Goal: Task Accomplishment & Management: Complete application form

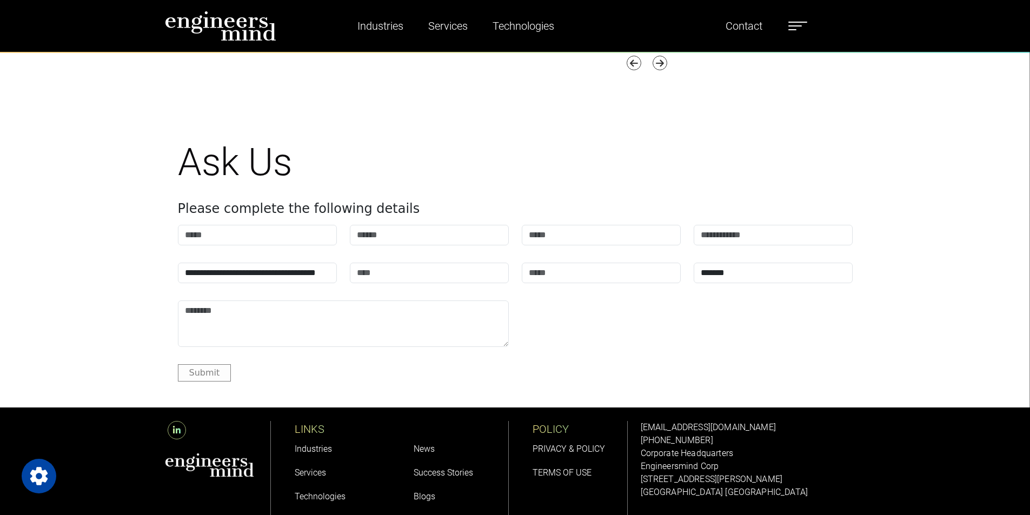
scroll to position [4393, 0]
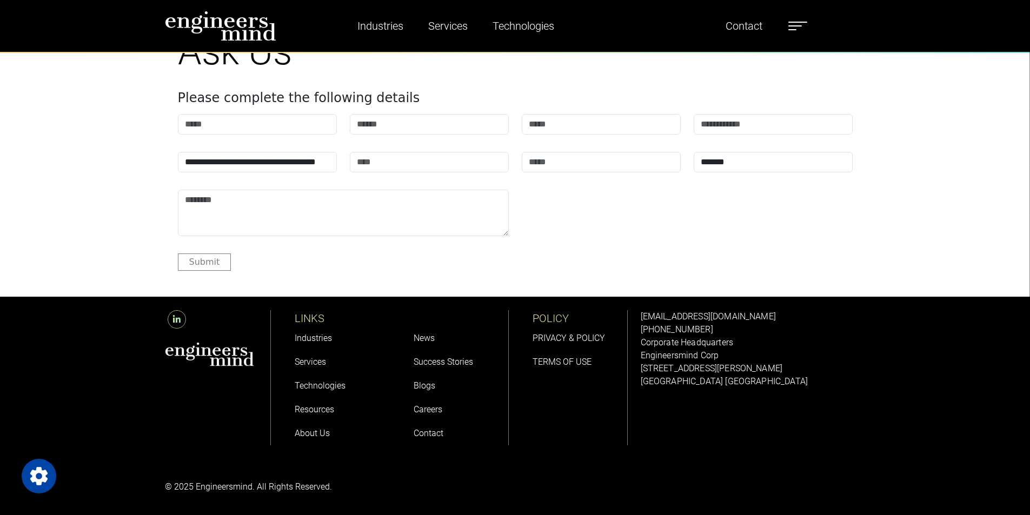
click at [424, 409] on link "Careers" at bounding box center [427, 409] width 29 height 10
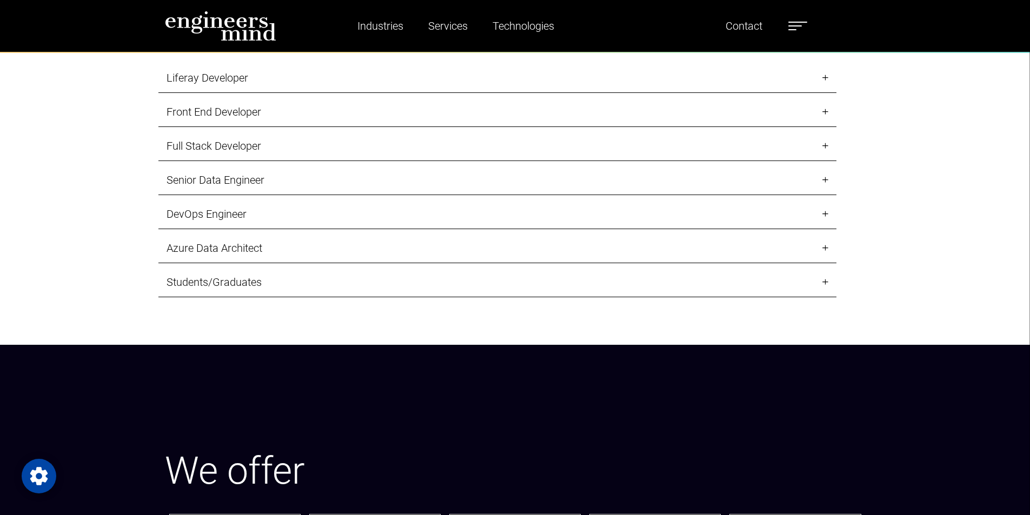
scroll to position [1402, 0]
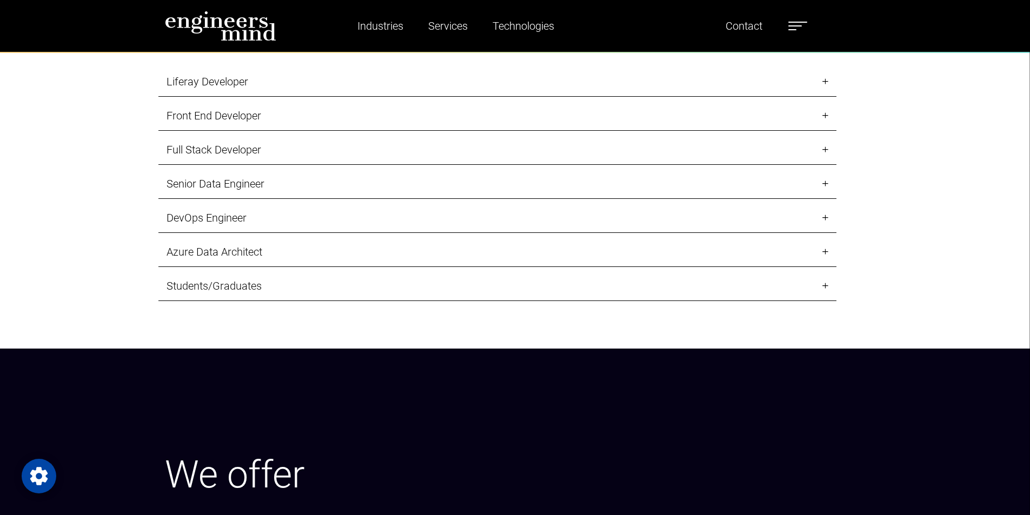
click at [200, 184] on link "Senior Data Engineer" at bounding box center [497, 184] width 678 height 30
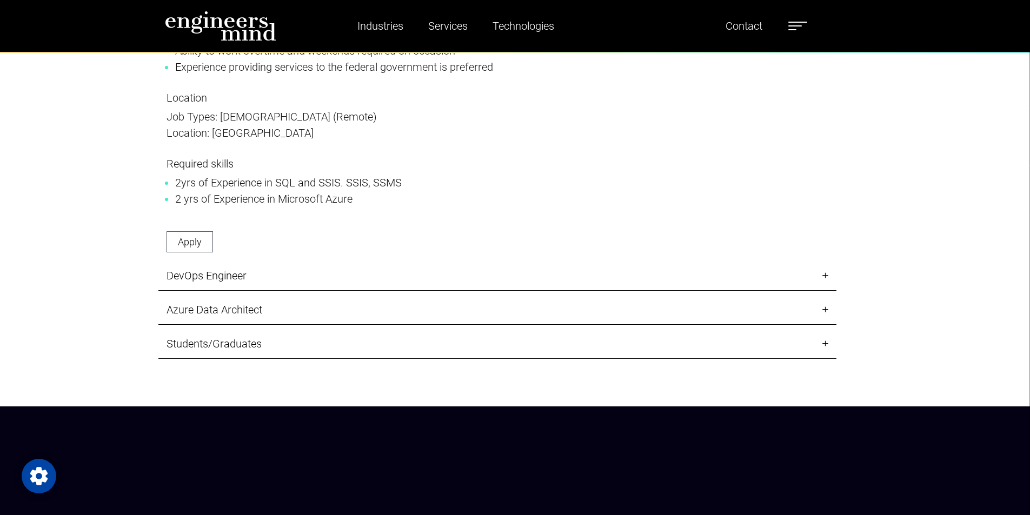
scroll to position [1996, 0]
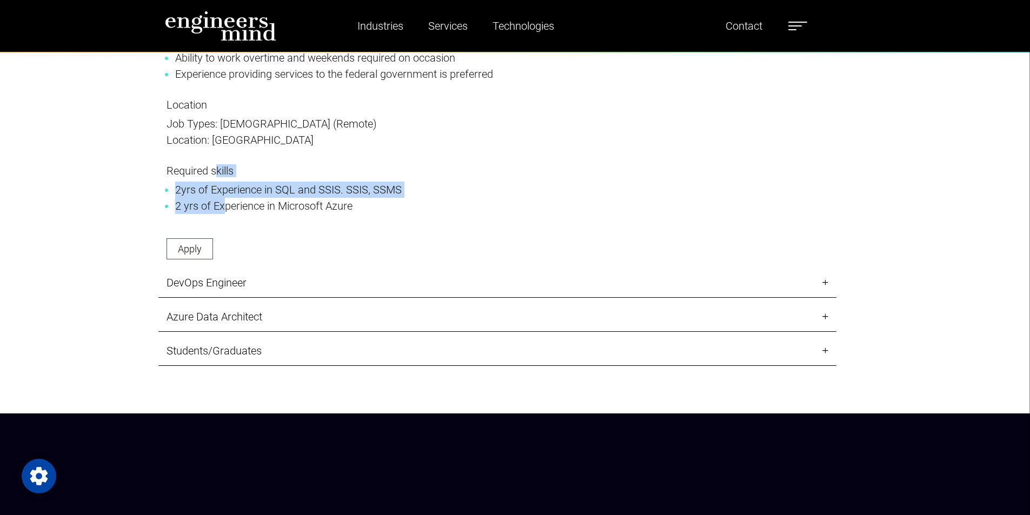
drag, startPoint x: 218, startPoint y: 185, endPoint x: 216, endPoint y: 176, distance: 9.3
click at [216, 176] on p "Required skills 2yrs of Experience in SQL and SSIS. SSIS, SSMS 2 yrs of Experie…" at bounding box center [497, 197] width 662 height 66
click at [221, 205] on li "2 yrs of Experience in Microsoft Azure" at bounding box center [497, 206] width 644 height 16
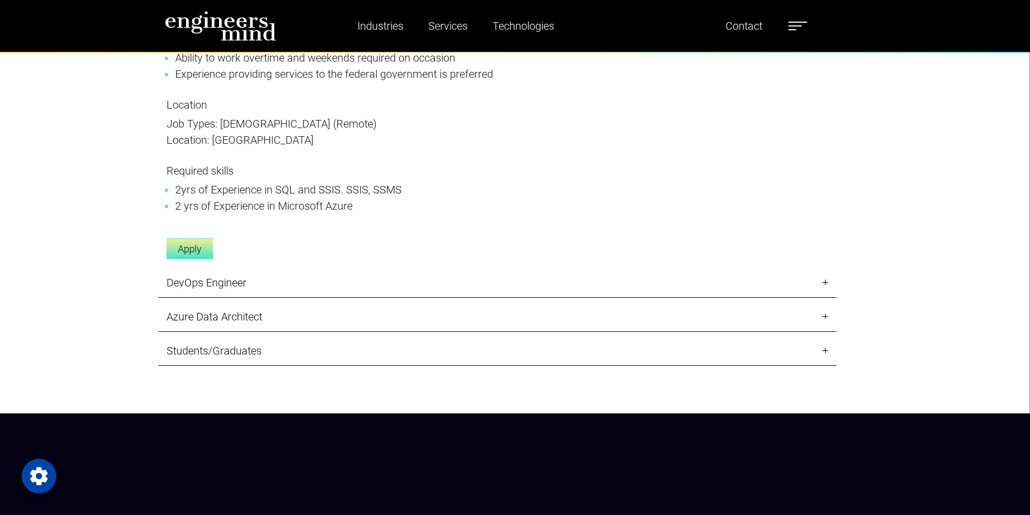
click at [194, 249] on link "Apply" at bounding box center [189, 248] width 46 height 21
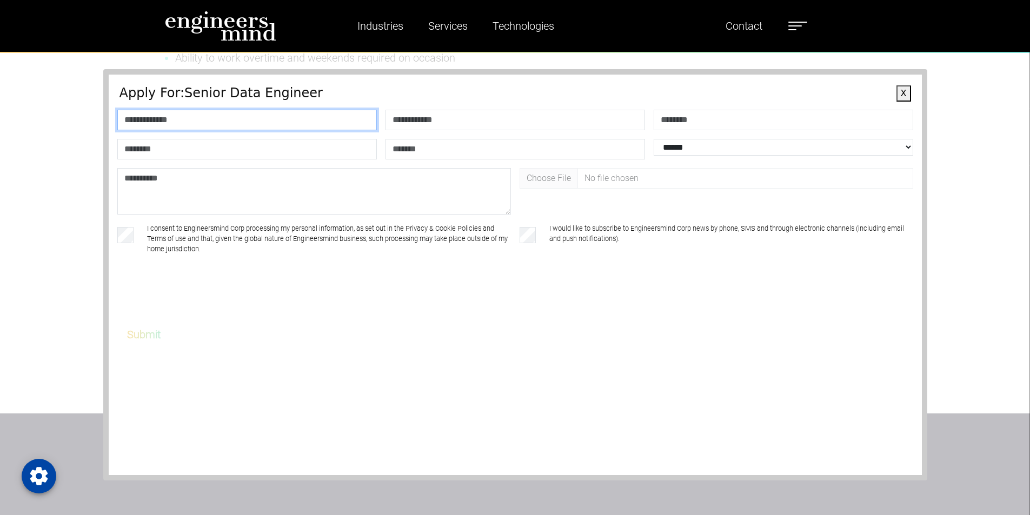
drag, startPoint x: 221, startPoint y: 119, endPoint x: 221, endPoint y: 130, distance: 11.4
click at [221, 119] on input "text" at bounding box center [246, 120] width 259 height 21
type input "*******"
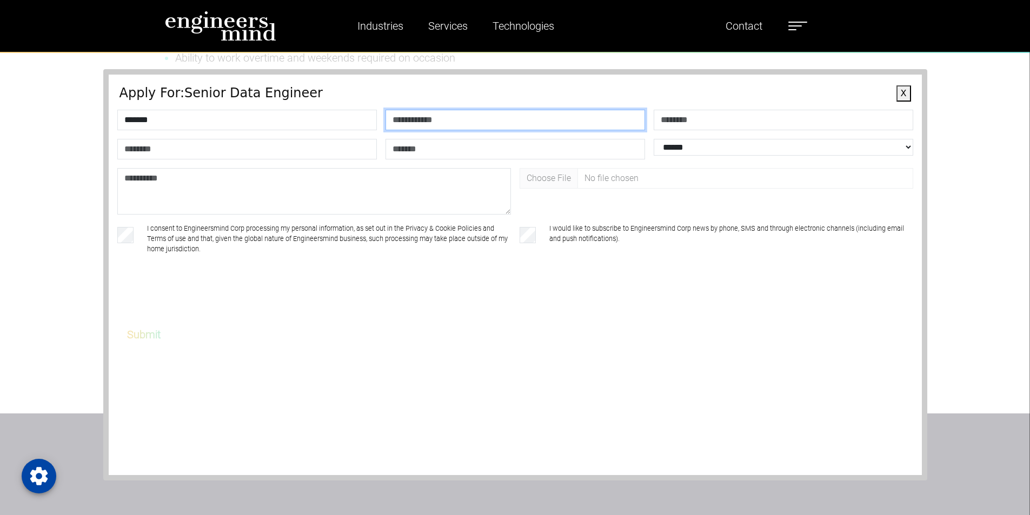
type input "**********"
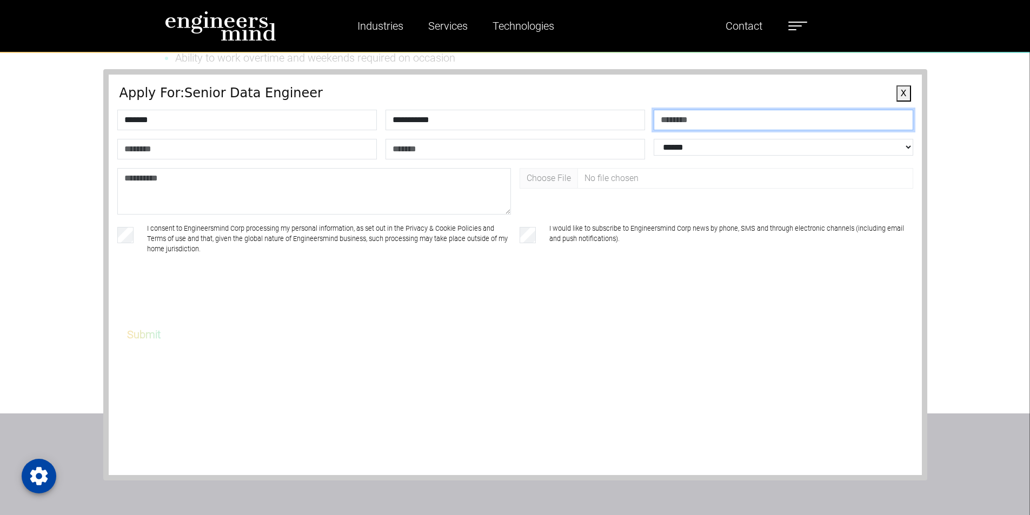
type input "**********"
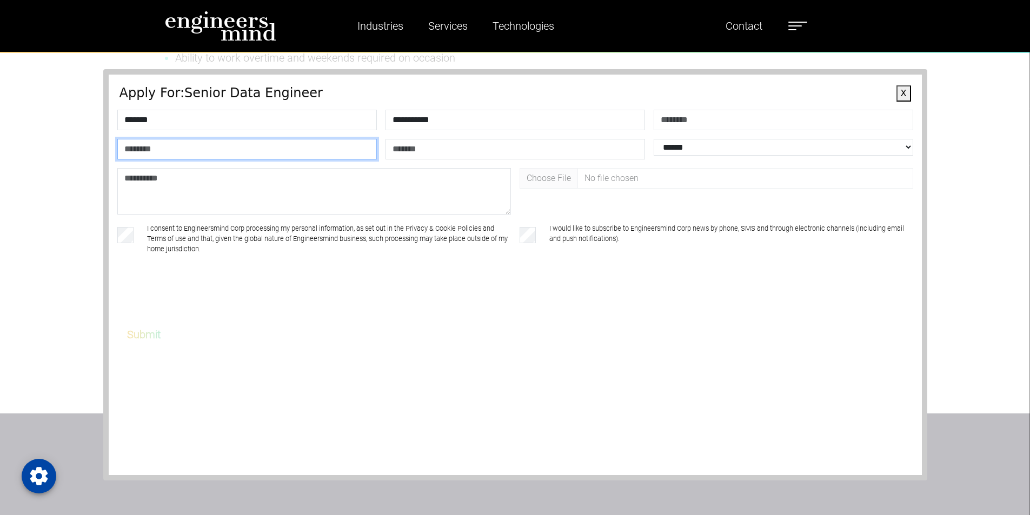
type input "**********"
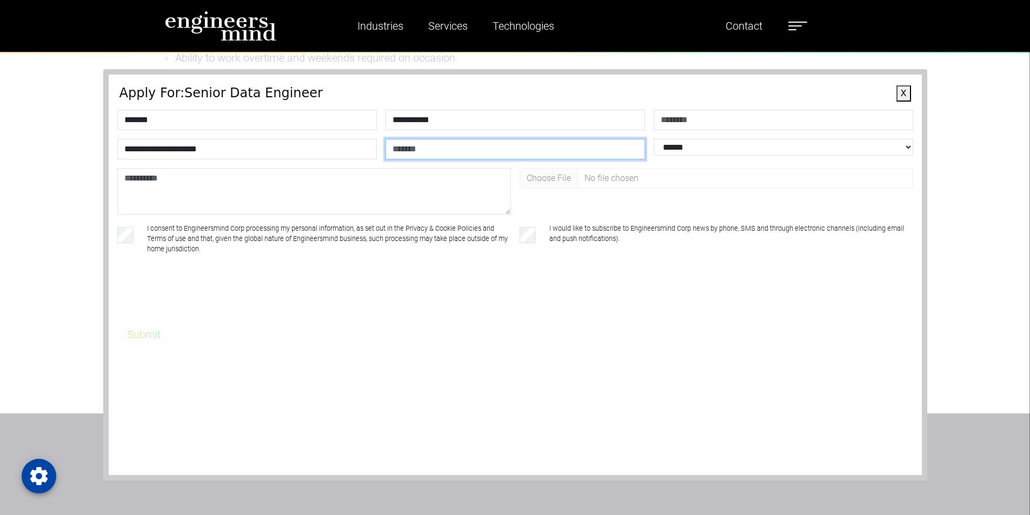
type input "******"
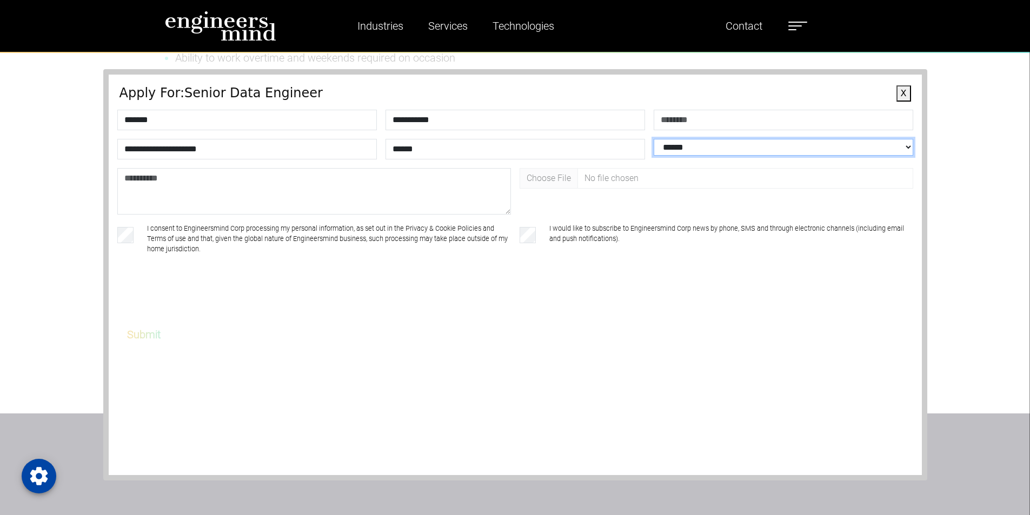
select select "**********"
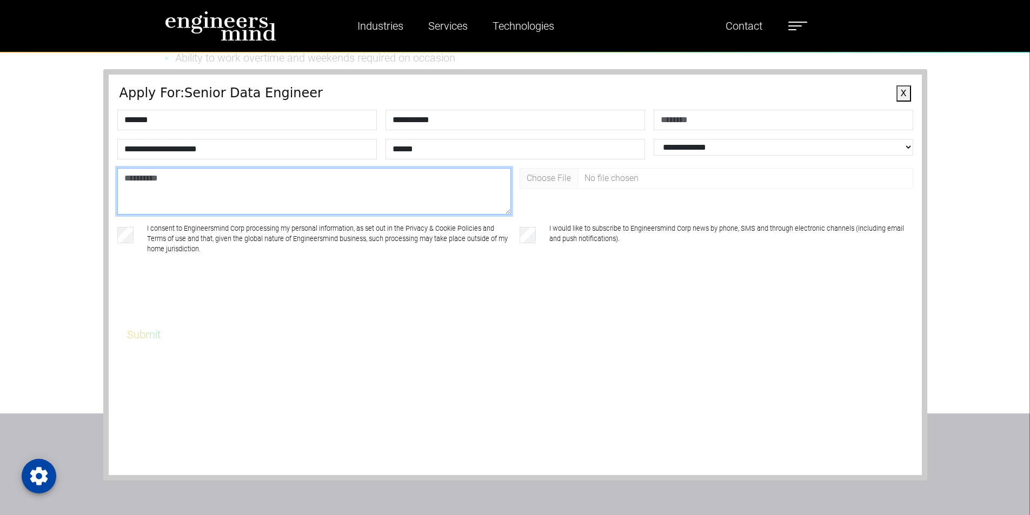
click at [189, 201] on textarea at bounding box center [313, 191] width 393 height 46
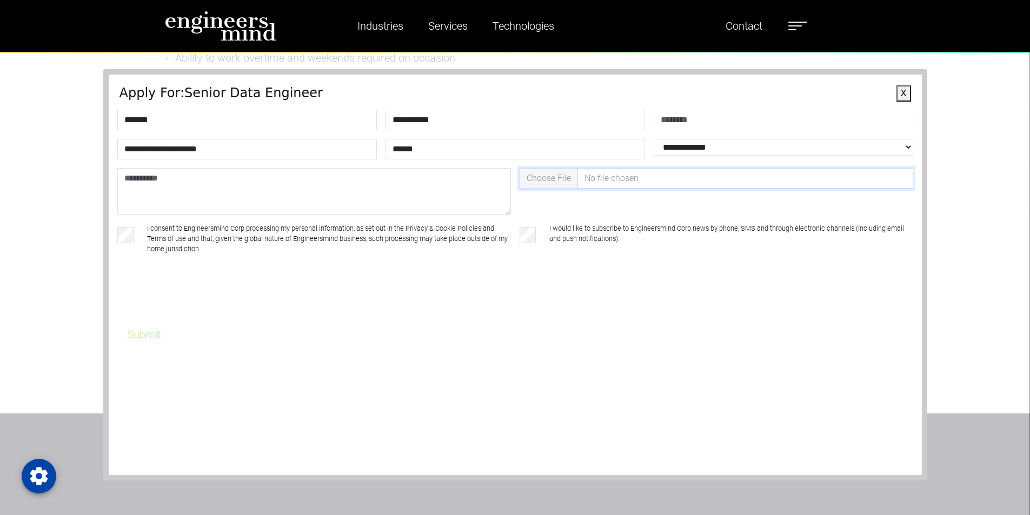
click at [547, 186] on input "file" at bounding box center [715, 178] width 393 height 21
type input "**********"
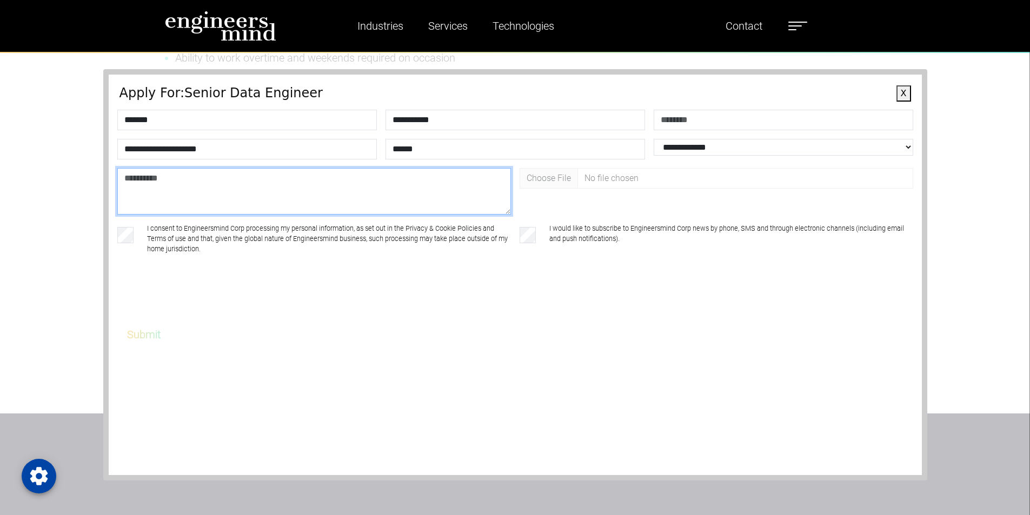
click at [313, 202] on textarea at bounding box center [313, 191] width 393 height 46
paste textarea "**********"
click at [272, 180] on textarea "**********" at bounding box center [313, 191] width 393 height 46
drag, startPoint x: 275, startPoint y: 181, endPoint x: 275, endPoint y: 218, distance: 37.8
click at [278, 183] on textarea "**********" at bounding box center [313, 191] width 393 height 46
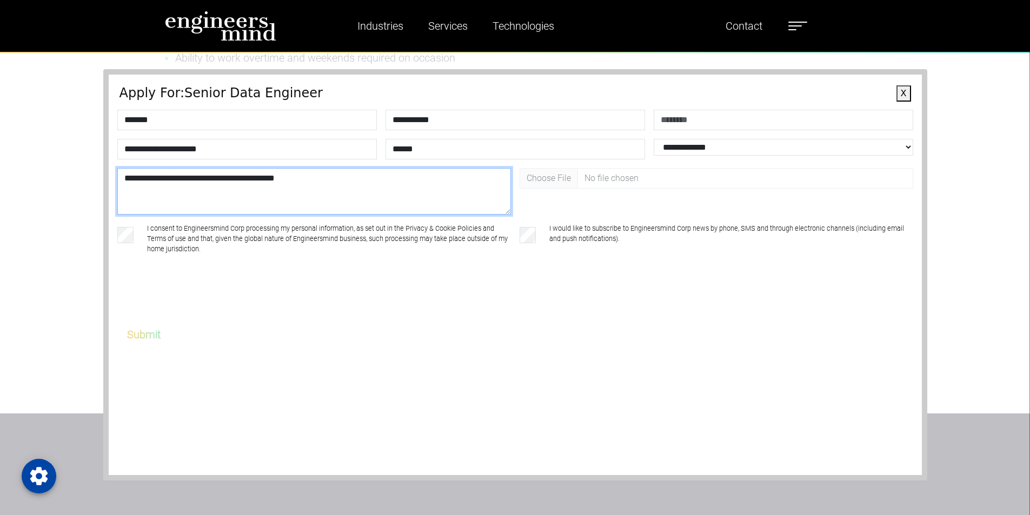
type textarea "**********"
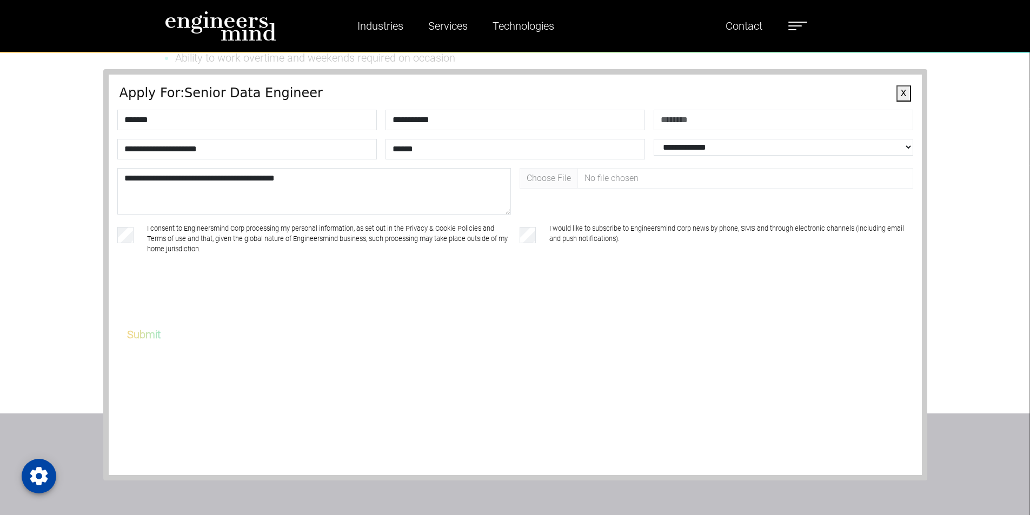
click at [142, 337] on button "Submit" at bounding box center [144, 334] width 62 height 23
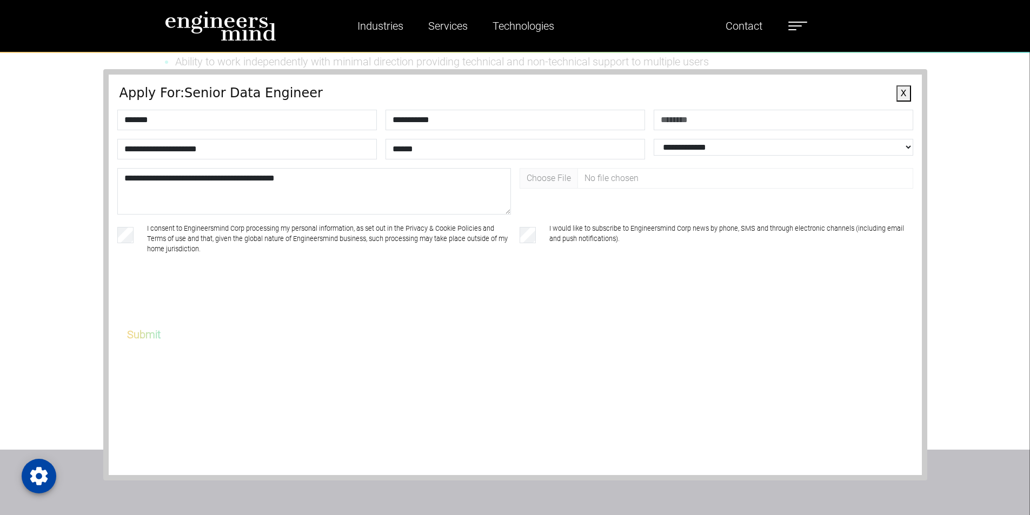
scroll to position [1942, 0]
click at [153, 339] on button "Submit" at bounding box center [144, 334] width 62 height 23
click at [139, 338] on button "Submit" at bounding box center [144, 334] width 62 height 23
click at [143, 332] on button "Submit" at bounding box center [144, 334] width 62 height 23
drag, startPoint x: 144, startPoint y: 330, endPoint x: 143, endPoint y: 338, distance: 7.6
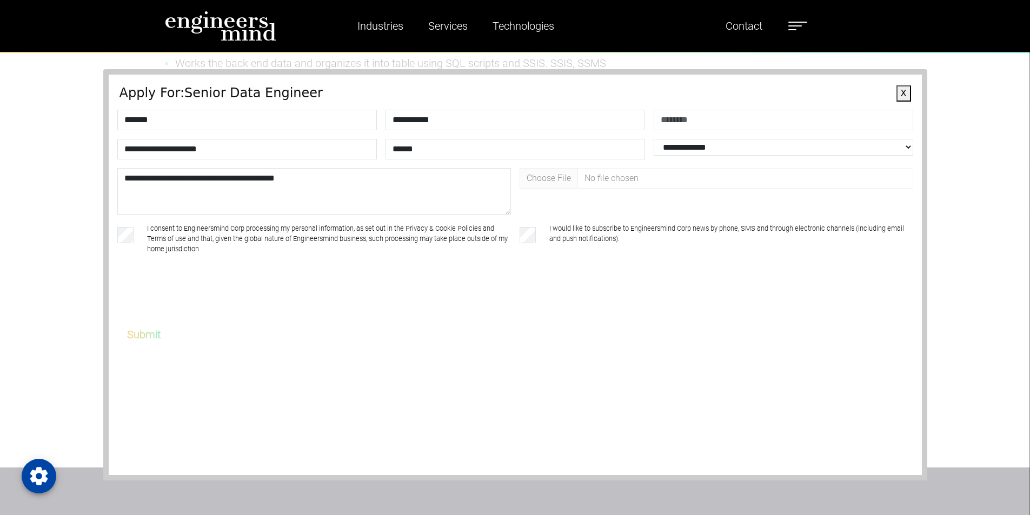
click at [144, 331] on button "Submit" at bounding box center [144, 334] width 62 height 23
click at [143, 338] on button "Submit" at bounding box center [144, 334] width 62 height 23
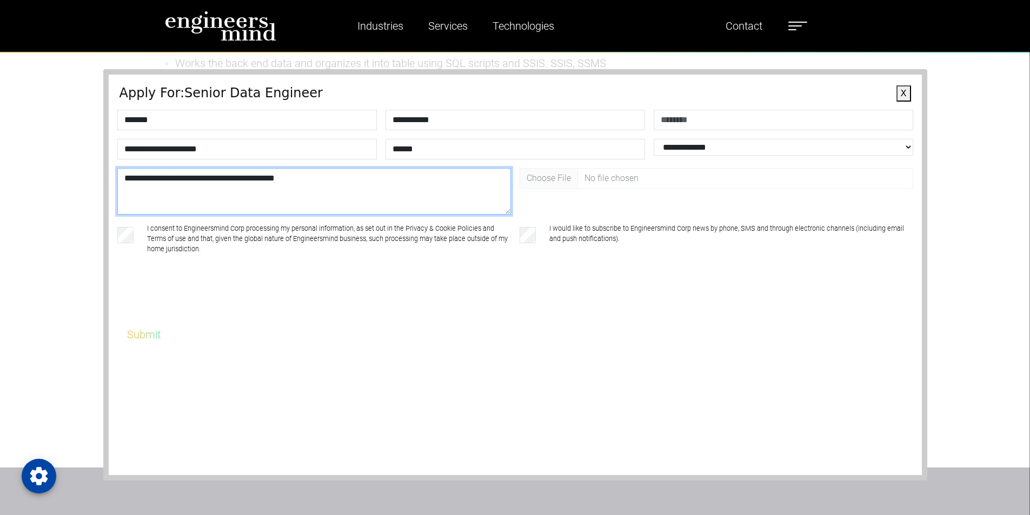
click at [331, 190] on textarea "**********" at bounding box center [313, 191] width 393 height 46
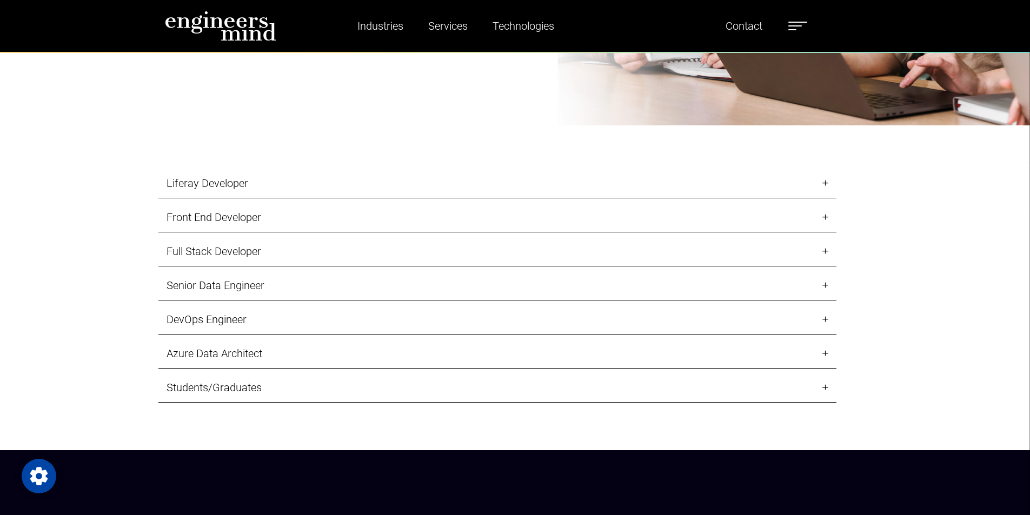
scroll to position [1297, 0]
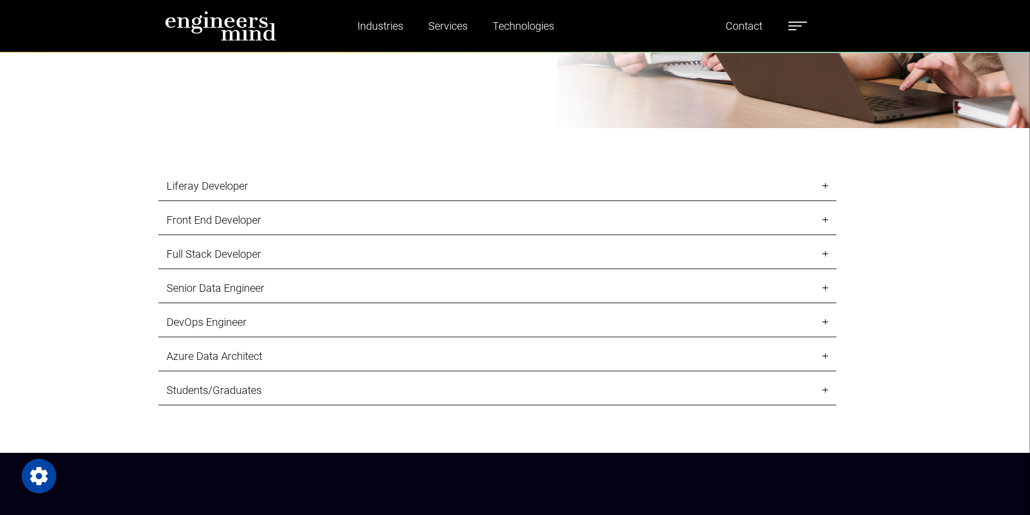
click at [198, 389] on link "Students/Graduates" at bounding box center [497, 391] width 678 height 30
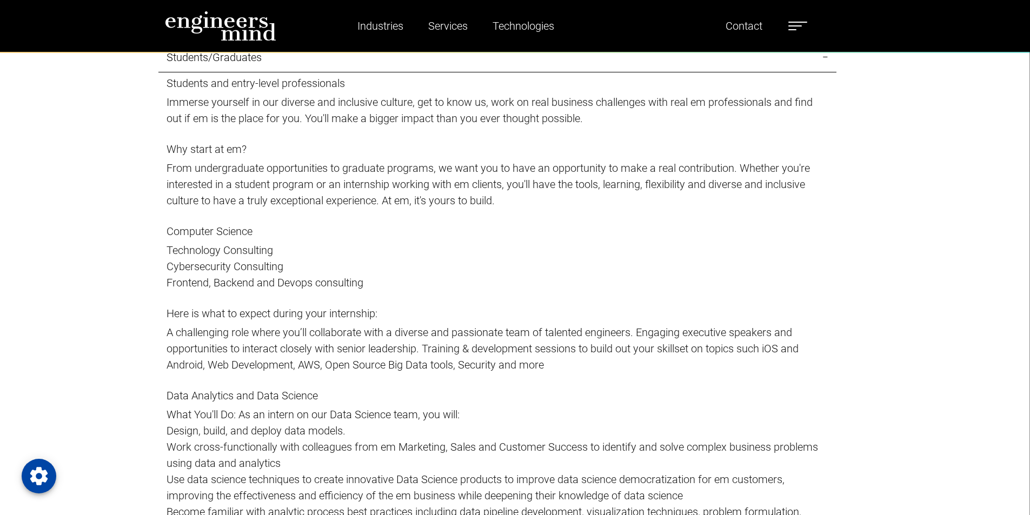
scroll to position [1622, 0]
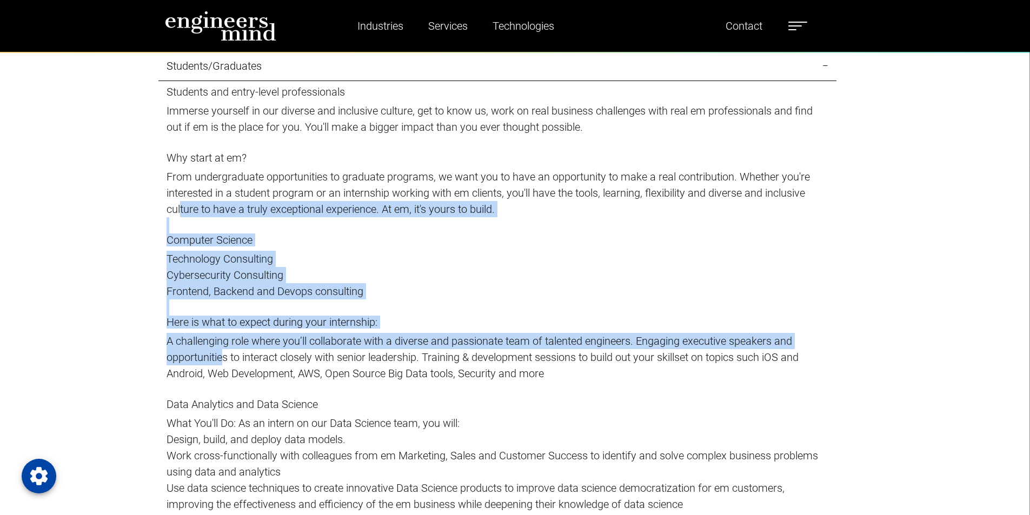
drag, startPoint x: 212, startPoint y: 261, endPoint x: 223, endPoint y: 351, distance: 91.0
click at [223, 351] on div "Students and entry-level professionals Immerse yourself in our diverse and incl…" at bounding box center [497, 383] width 678 height 596
click at [215, 295] on p "Frontend, Backend and Devops consulting" at bounding box center [497, 291] width 662 height 16
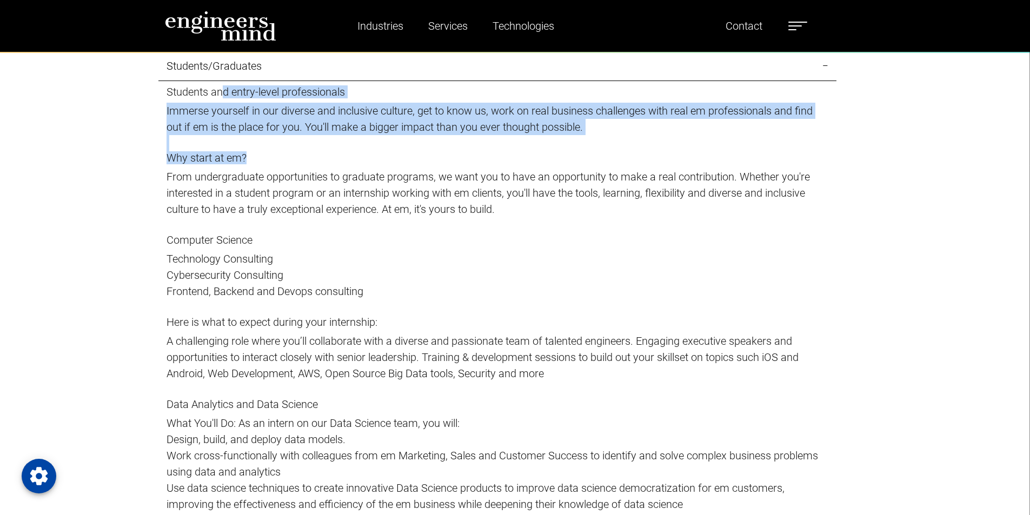
drag, startPoint x: 222, startPoint y: 97, endPoint x: 308, endPoint y: 225, distance: 154.0
click at [311, 223] on div "Students and entry-level professionals Immerse yourself in our diverse and incl…" at bounding box center [497, 383] width 678 height 596
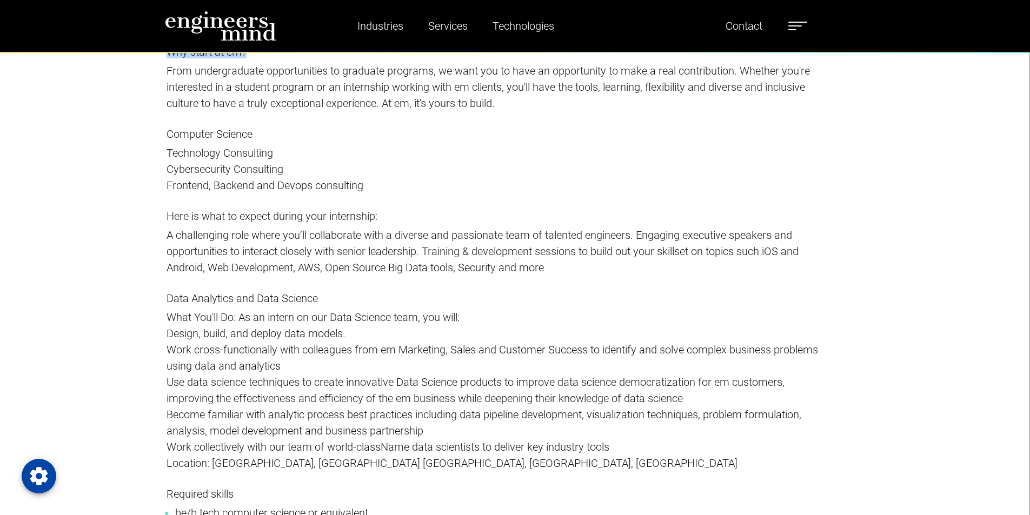
scroll to position [1730, 0]
click at [289, 227] on p "A challenging role where you’ll collaborate with a diverse and passionate team …" at bounding box center [497, 249] width 662 height 49
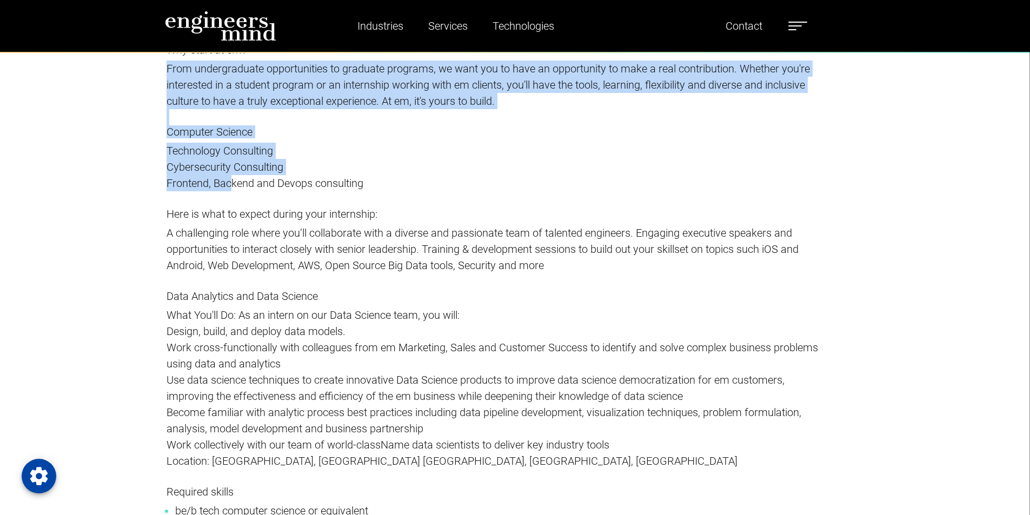
drag, startPoint x: 215, startPoint y: 120, endPoint x: 228, endPoint y: 200, distance: 81.0
click at [228, 197] on div "Students and entry-level professionals Immerse yourself in our diverse and incl…" at bounding box center [497, 275] width 678 height 596
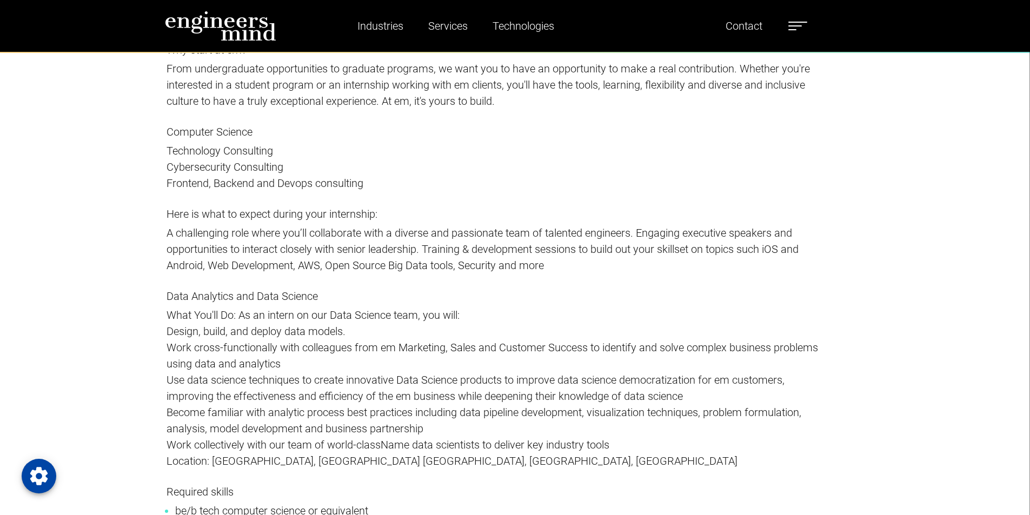
click at [224, 222] on p "Here is what to expect during your internship: A challenging role where you’ll …" at bounding box center [497, 249] width 662 height 82
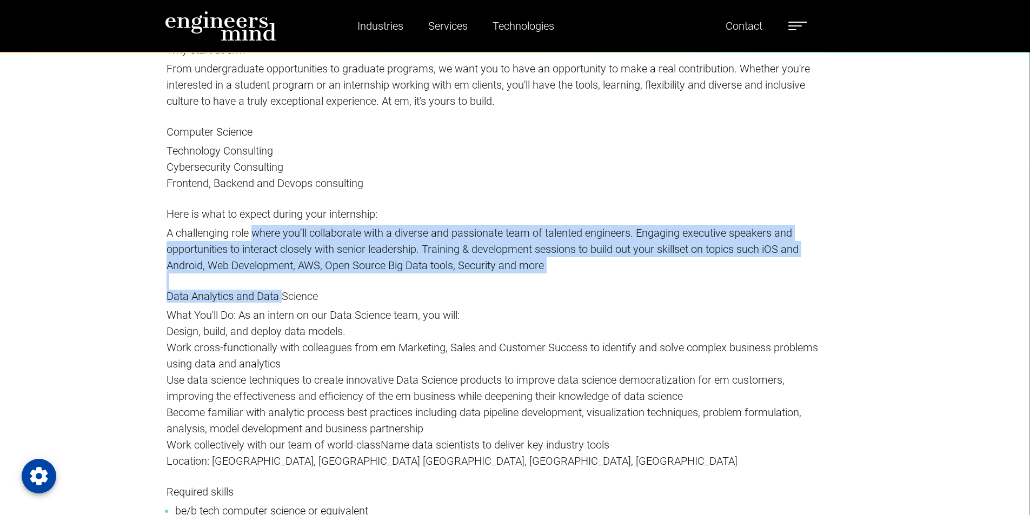
drag, startPoint x: 265, startPoint y: 251, endPoint x: 284, endPoint y: 306, distance: 58.0
click at [284, 304] on div "Students and entry-level professionals Immerse yourself in our diverse and incl…" at bounding box center [497, 275] width 678 height 596
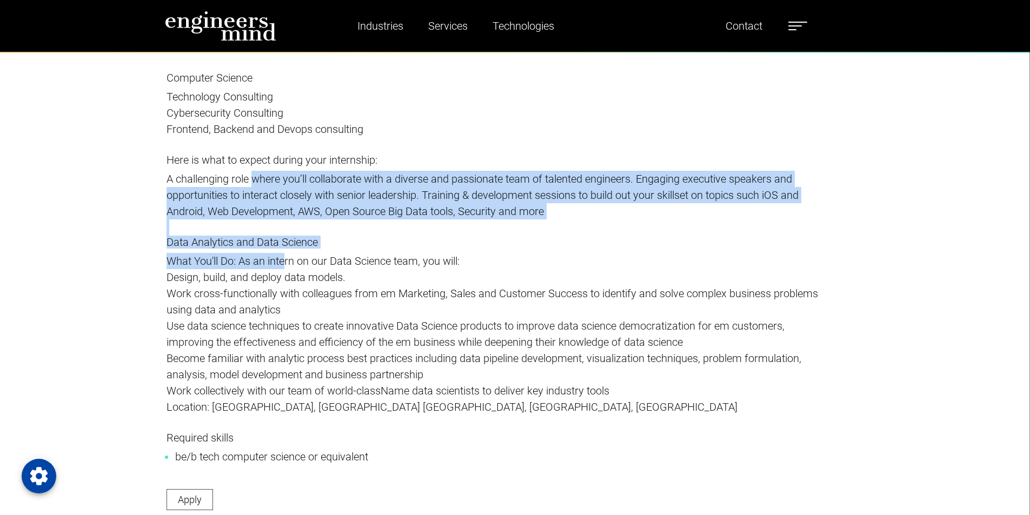
scroll to position [1838, 0]
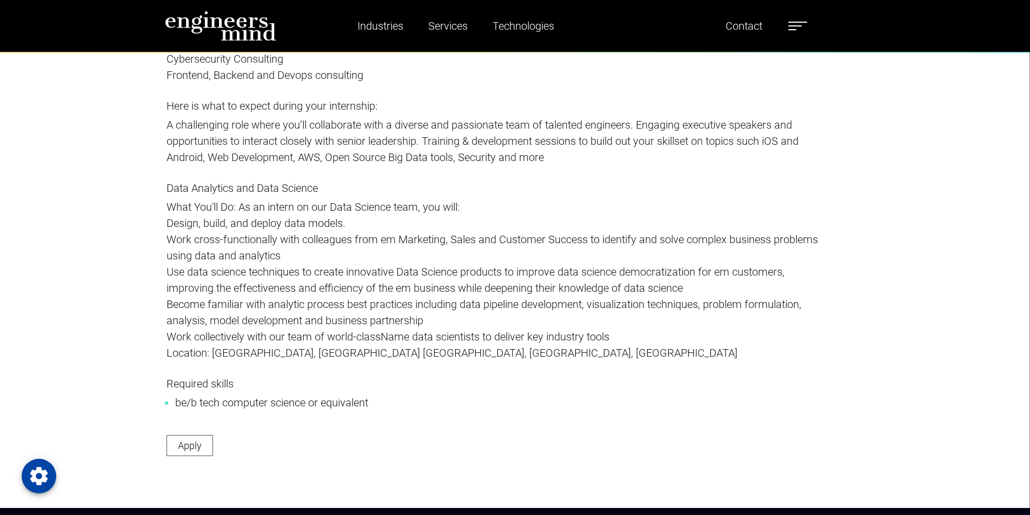
click at [281, 298] on p "Become familiar with analytic process best practices including data pipeline de…" at bounding box center [497, 312] width 662 height 32
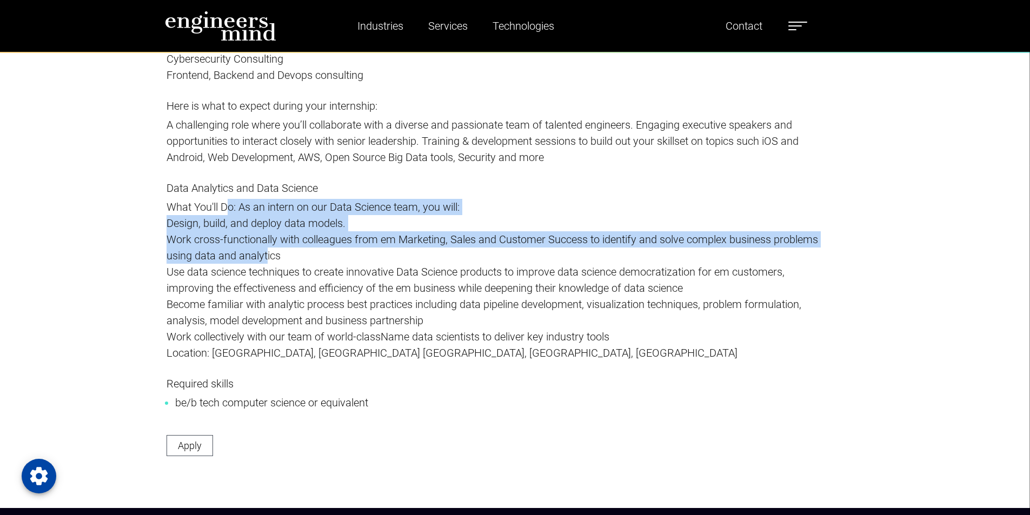
drag, startPoint x: 228, startPoint y: 199, endPoint x: 267, endPoint y: 262, distance: 74.3
click at [267, 262] on p "Data Analytics and Data Science What You'll Do: As an intern on our Data Scienc…" at bounding box center [497, 280] width 662 height 196
click at [242, 217] on p "Design, build, and deploy data models." at bounding box center [497, 223] width 662 height 16
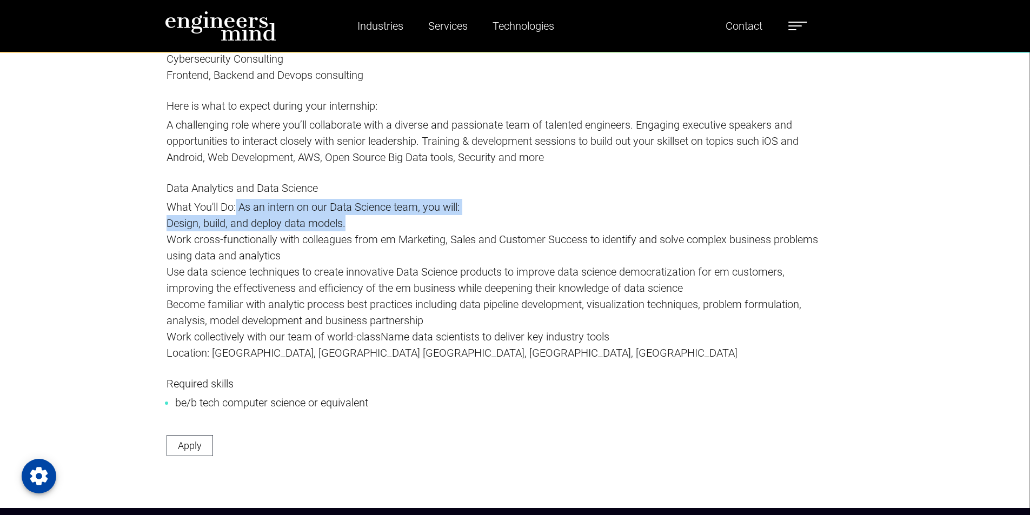
drag, startPoint x: 237, startPoint y: 205, endPoint x: 452, endPoint y: 228, distance: 216.9
click at [452, 228] on p "Data Analytics and Data Science What You'll Do: As an intern on our Data Scienc…" at bounding box center [497, 280] width 662 height 196
click at [405, 222] on p "Design, build, and deploy data models." at bounding box center [497, 223] width 662 height 16
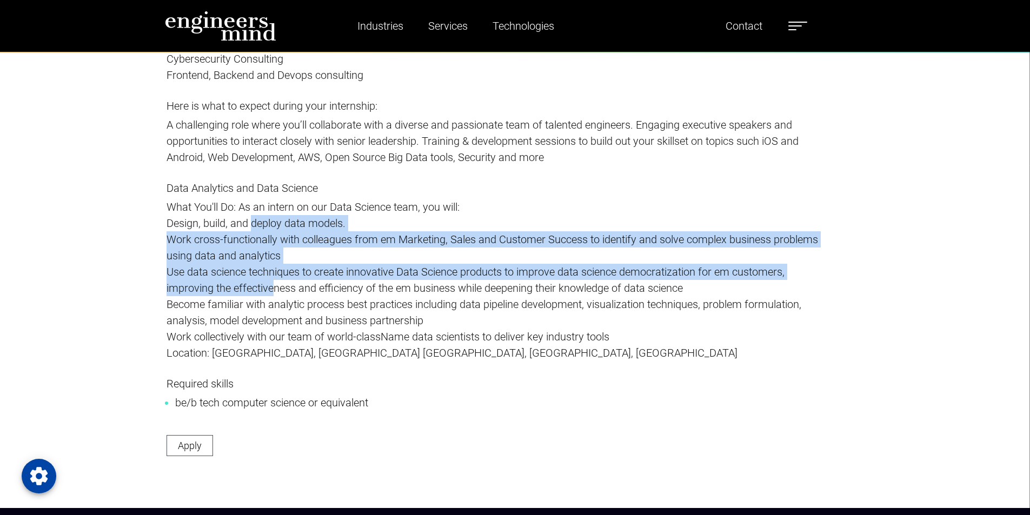
drag, startPoint x: 254, startPoint y: 223, endPoint x: 273, endPoint y: 285, distance: 64.5
click at [273, 285] on p "Data Analytics and Data Science What You'll Do: As an intern on our Data Scienc…" at bounding box center [497, 280] width 662 height 196
click at [273, 285] on p "Use data science techniques to create innovative Data Science products to impro…" at bounding box center [497, 280] width 662 height 32
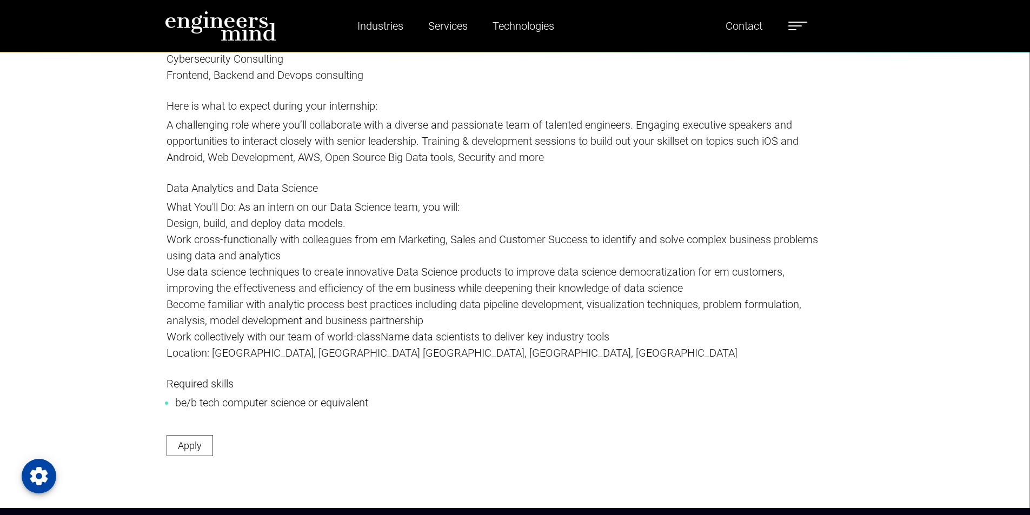
scroll to position [1892, 0]
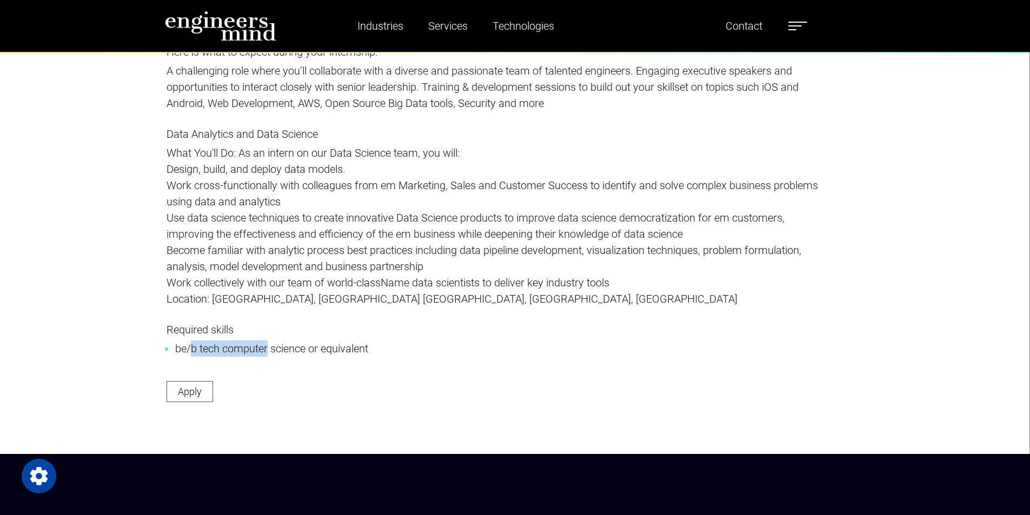
drag, startPoint x: 190, startPoint y: 348, endPoint x: 269, endPoint y: 351, distance: 79.5
click at [269, 351] on li "be/b tech computer science or equivalent" at bounding box center [497, 349] width 644 height 16
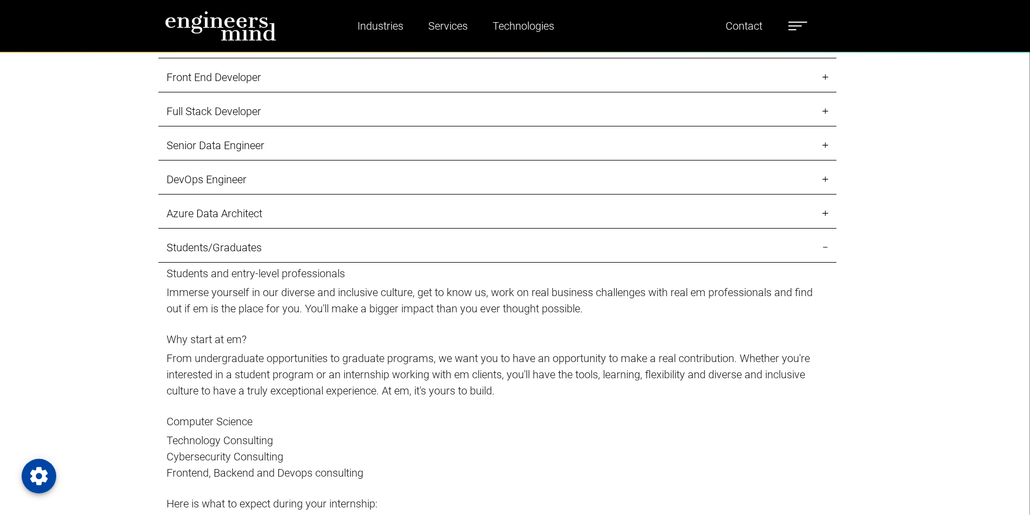
scroll to position [1405, 0]
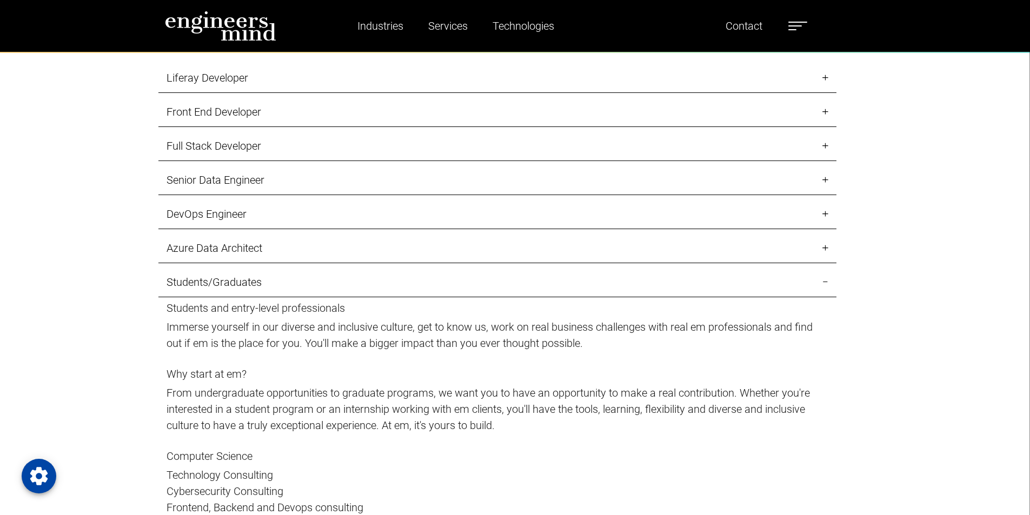
click at [238, 179] on link "Senior Data Engineer" at bounding box center [497, 180] width 678 height 30
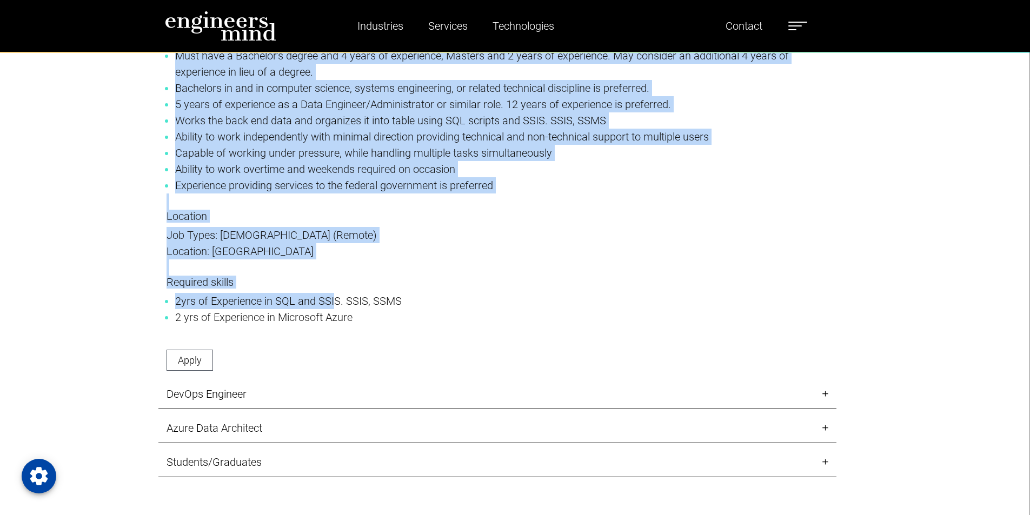
scroll to position [1892, 0]
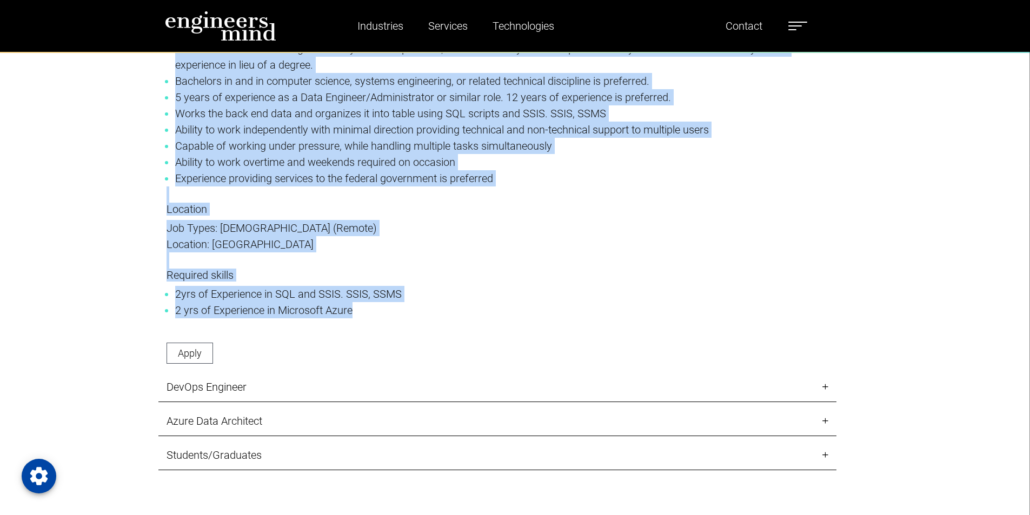
drag, startPoint x: 167, startPoint y: 204, endPoint x: 385, endPoint y: 312, distance: 243.4
click at [385, 312] on div "Job description EngMinds seeks an experienced, results-oriented, mission-driven…" at bounding box center [497, 42] width 678 height 659
copy div "Job description EngMinds seeks an experienced, results-oriented, mission-driven…"
click at [244, 217] on p "Location Job Types: Full-time (Remote) Location: India" at bounding box center [497, 236] width 662 height 66
